Goal: Find contact information: Find contact information

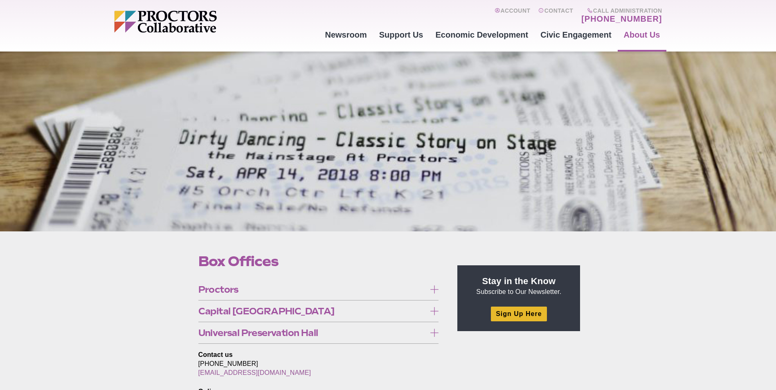
scroll to position [41, 0]
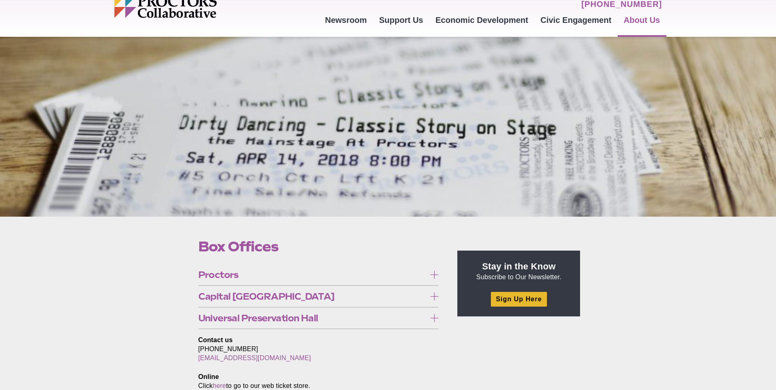
click at [435, 295] on icon at bounding box center [434, 297] width 8 height 8
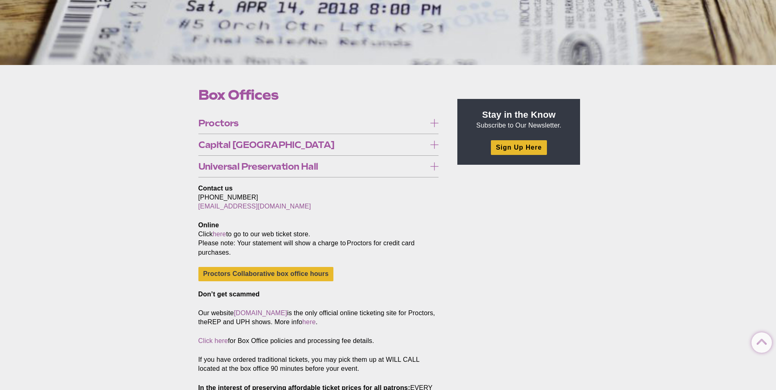
scroll to position [205, 0]
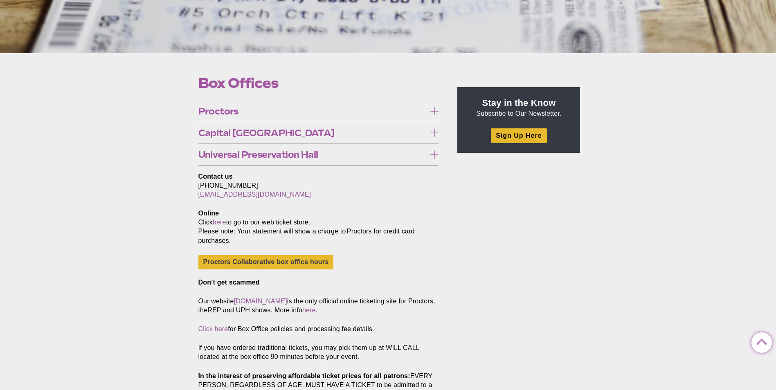
click at [231, 209] on link "theREP FAQ" at bounding box center [221, 212] width 47 height 14
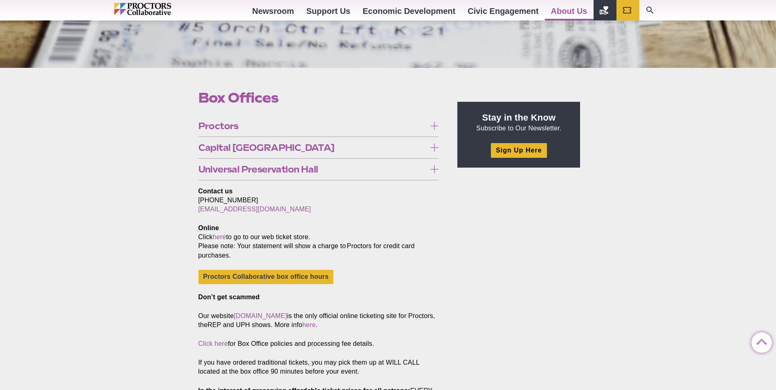
scroll to position [168, 0]
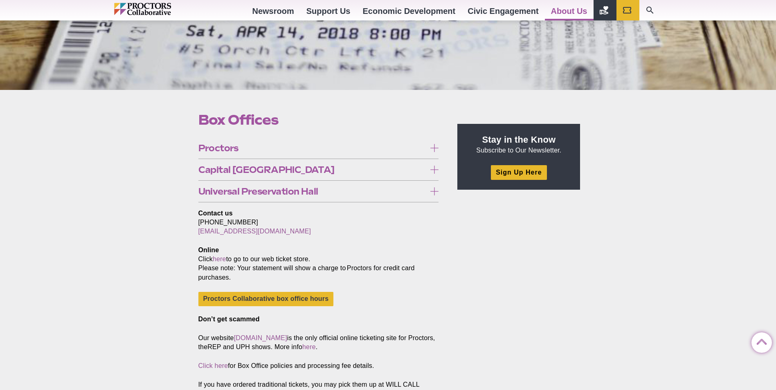
click at [433, 146] on icon at bounding box center [434, 148] width 8 height 8
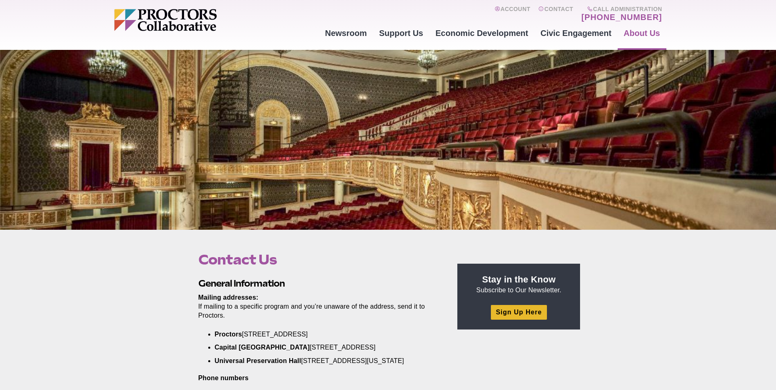
scroll to position [123, 0]
